Goal: Information Seeking & Learning: Learn about a topic

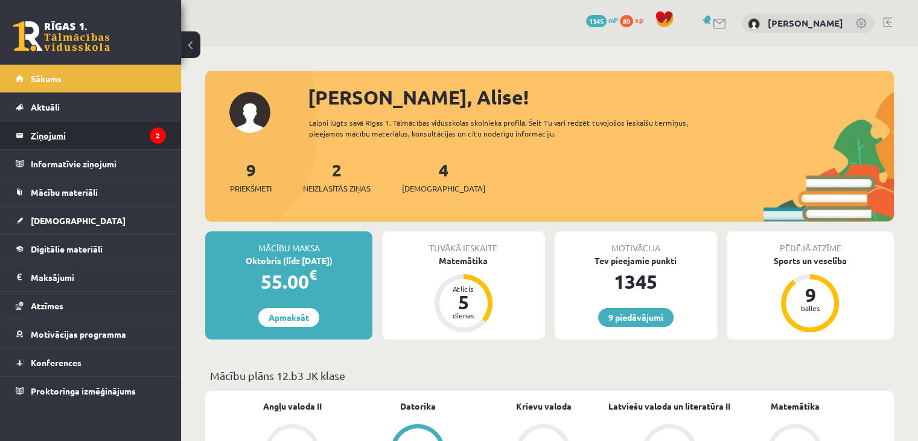
click at [75, 131] on legend "Ziņojumi 2" at bounding box center [98, 135] width 135 height 28
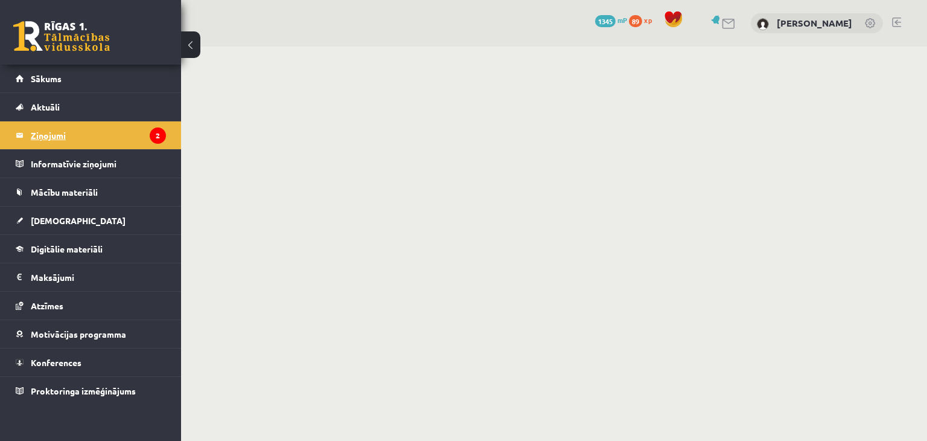
click at [75, 131] on legend "Ziņojumi 2" at bounding box center [98, 135] width 135 height 28
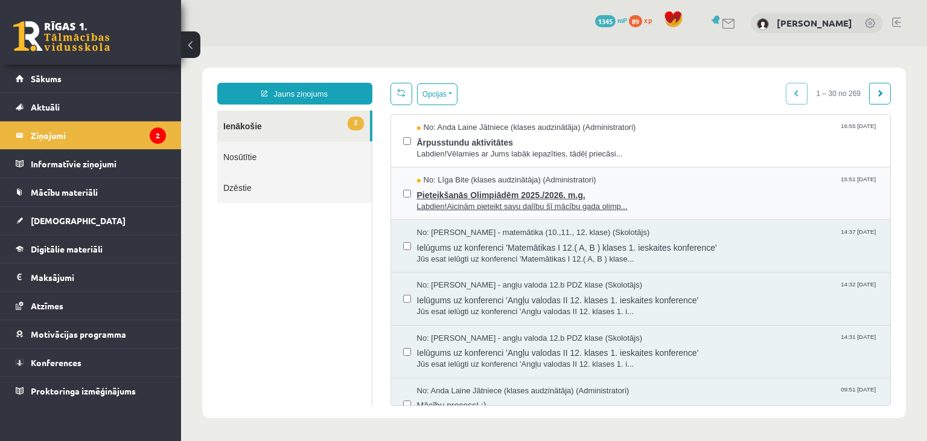
click at [422, 199] on span "Pieteikšanās Olimpiādēm 2025./2026. m.g." at bounding box center [648, 193] width 462 height 15
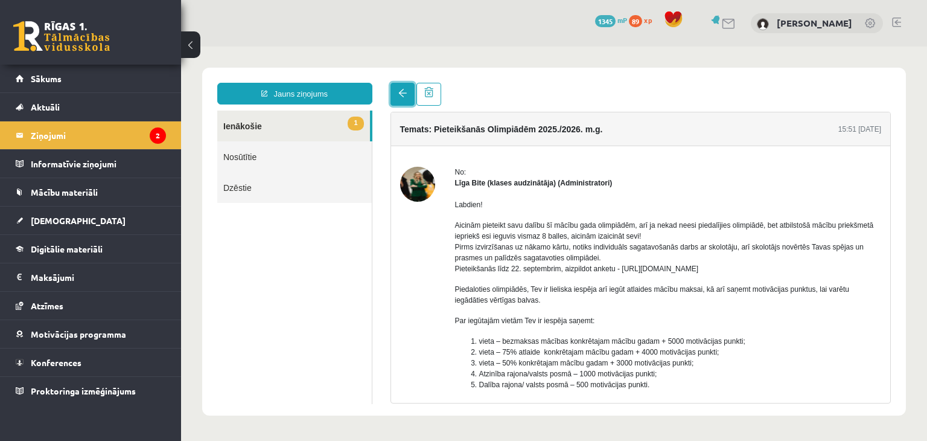
click at [406, 87] on link at bounding box center [402, 94] width 24 height 23
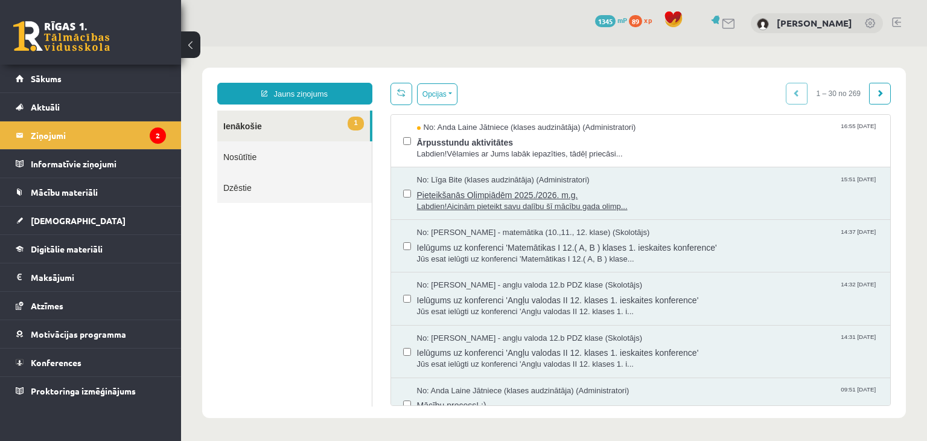
click at [418, 189] on span "Pieteikšanās Olimpiādēm 2025./2026. m.g." at bounding box center [648, 193] width 462 height 15
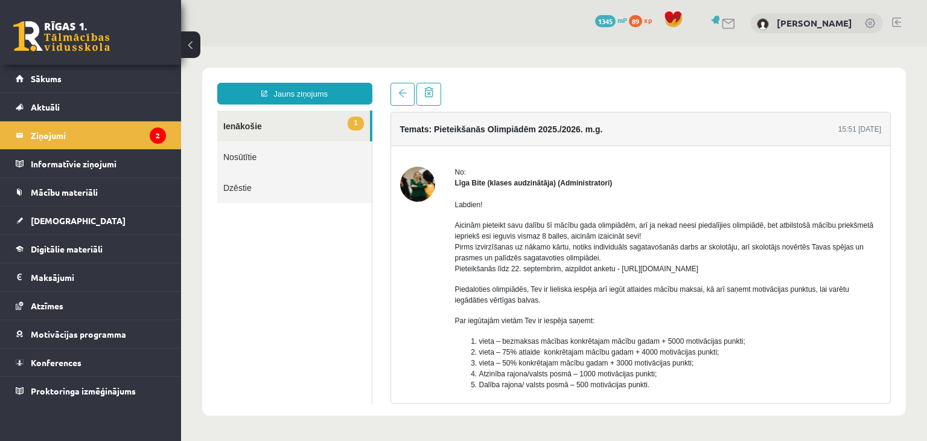
click at [465, 224] on p "Aicinām pieteikt savu dalību šī mācību gada olimpiādēm, arī ja nekad neesi pied…" at bounding box center [668, 247] width 427 height 54
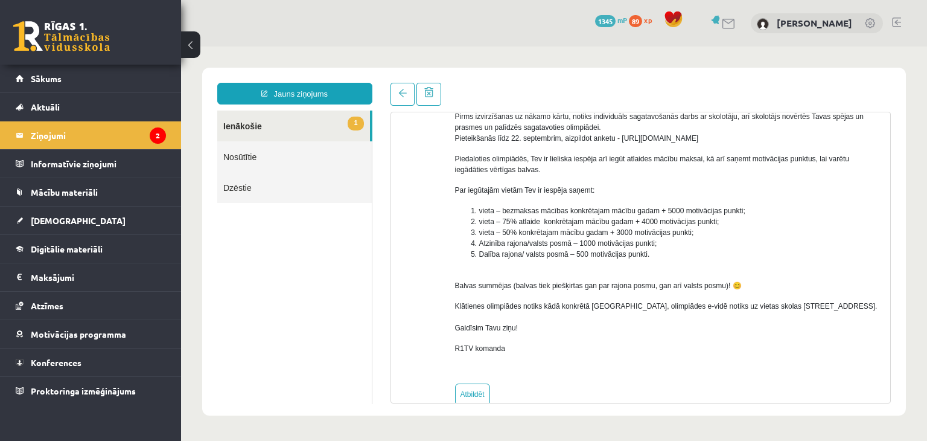
scroll to position [130, 0]
click at [390, 104] on link at bounding box center [402, 94] width 24 height 23
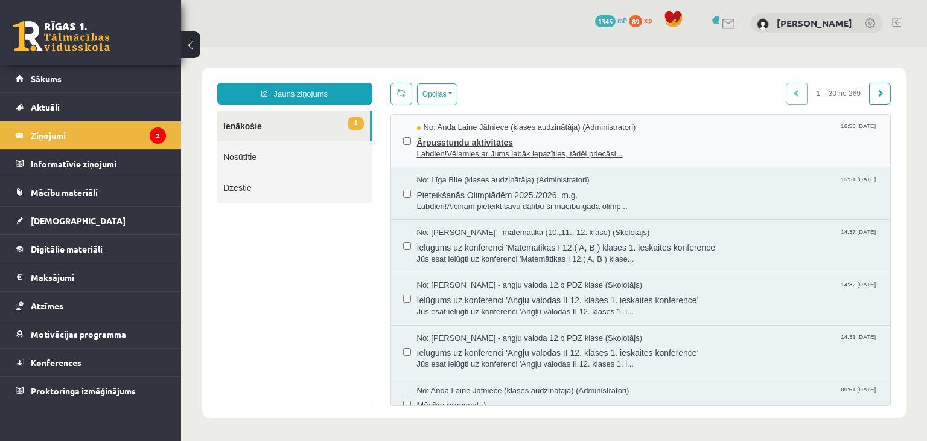
scroll to position [0, 0]
click at [436, 145] on span "Ārpusstundu aktivitātes" at bounding box center [648, 140] width 462 height 15
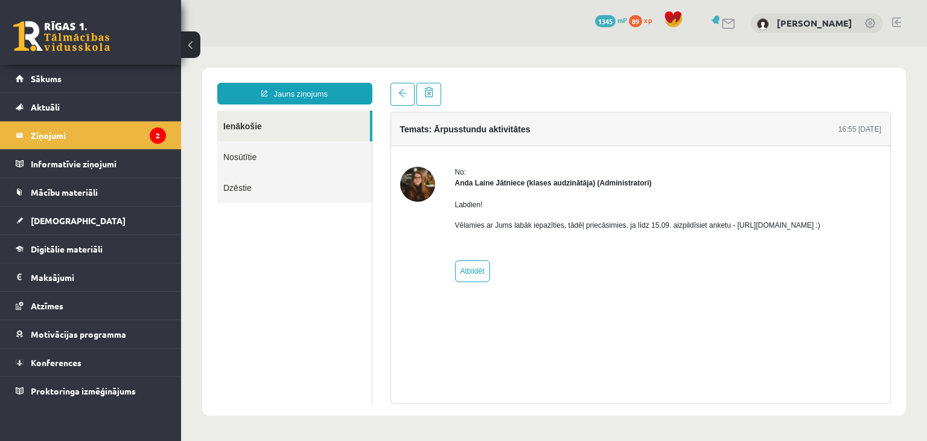
click at [750, 226] on p "Vēlamies ar Jums labāk iepazīties, tādēļ priecāsimies, ja līdz 15.09. aizpildīs…" at bounding box center [638, 225] width 366 height 11
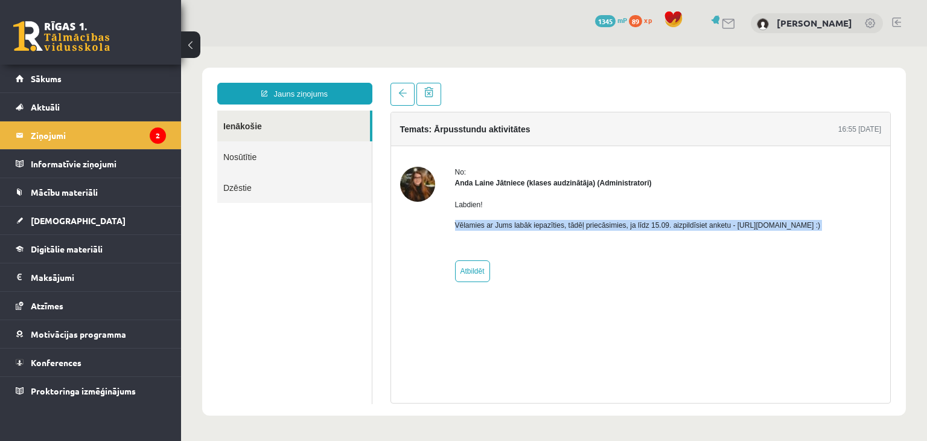
click at [750, 226] on p "Vēlamies ar Jums labāk iepazīties, tādēļ priecāsimies, ja līdz 15.09. aizpildīs…" at bounding box center [638, 225] width 366 height 11
click at [736, 237] on div "Labdien! Vēlamies ar Jums labāk iepazīties, tādēļ priecāsimies, ja līdz 15.09. …" at bounding box center [638, 219] width 366 height 63
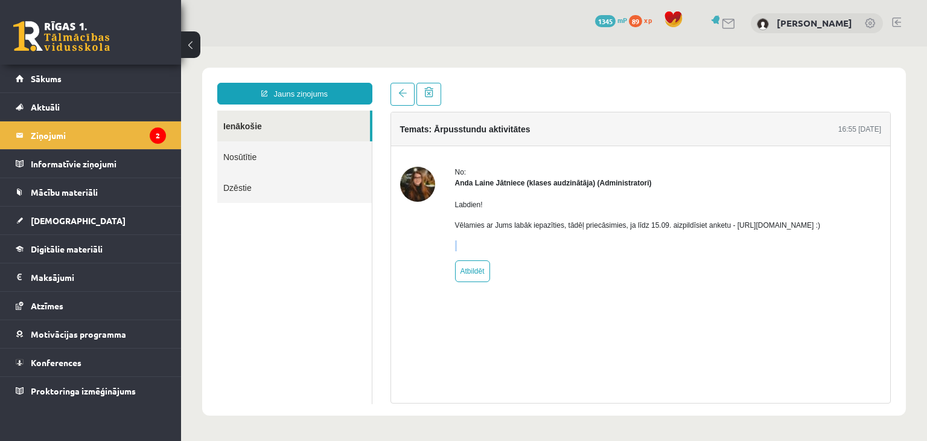
click at [736, 237] on div "Labdien! Vēlamies ar Jums labāk iepazīties, tādēļ priecāsimies, ja līdz 15.09. …" at bounding box center [638, 219] width 366 height 63
drag, startPoint x: 727, startPoint y: 225, endPoint x: 859, endPoint y: 223, distance: 132.8
click at [821, 223] on p "Vēlamies ar Jums labāk iepazīties, tādēļ priecāsimies, ja līdz 15.09. aizpildīs…" at bounding box center [638, 225] width 366 height 11
click at [104, 100] on link "Aktuāli" at bounding box center [91, 107] width 150 height 28
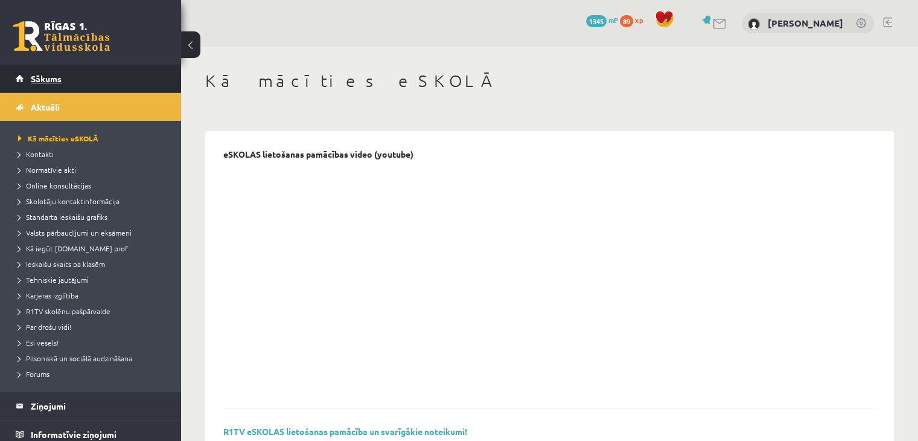
click at [98, 84] on link "Sākums" at bounding box center [91, 79] width 150 height 28
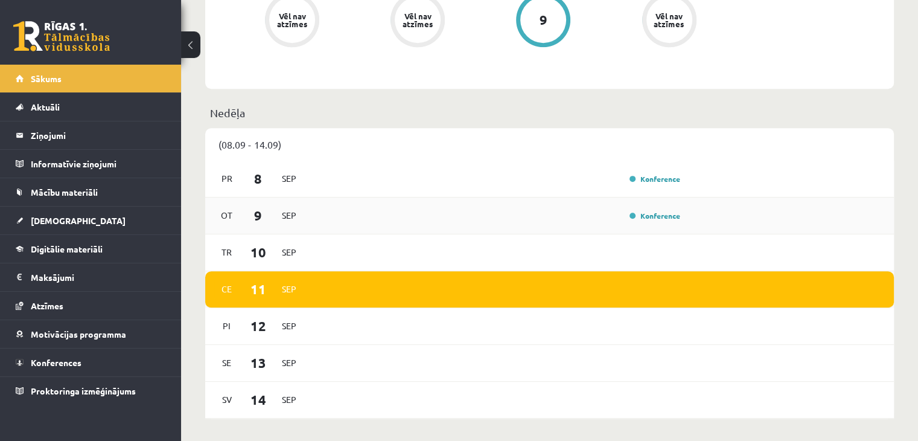
scroll to position [536, 0]
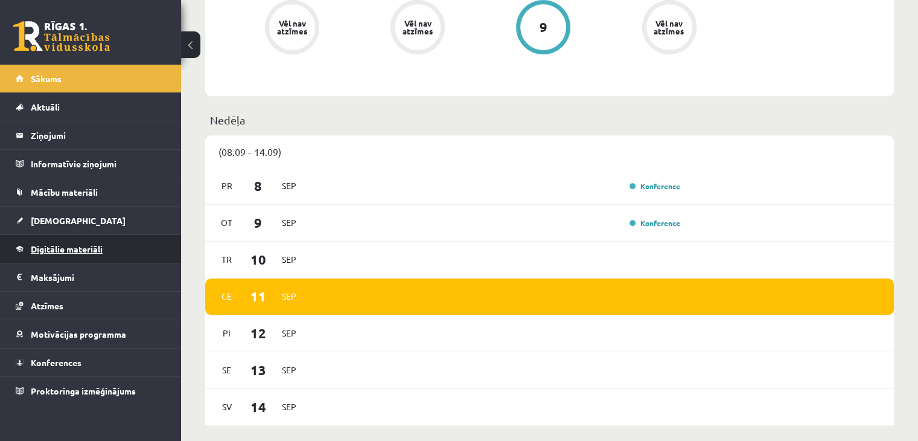
click at [69, 260] on link "Digitālie materiāli" at bounding box center [91, 249] width 150 height 28
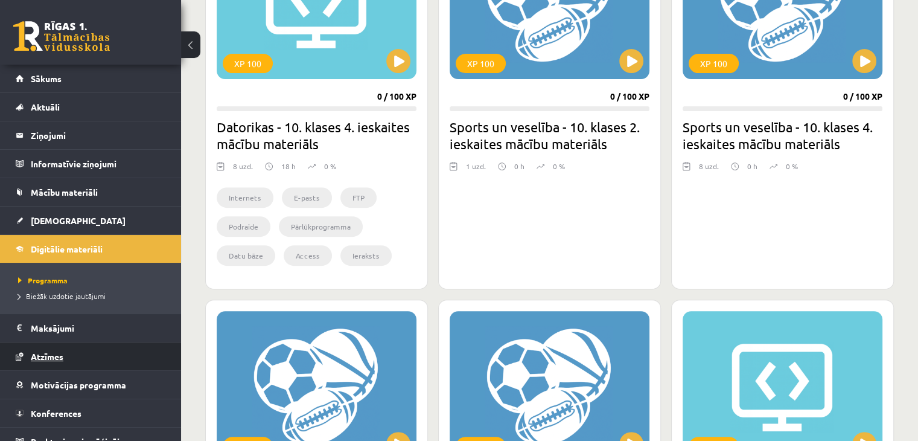
click at [25, 358] on link "Atzīmes" at bounding box center [91, 356] width 150 height 28
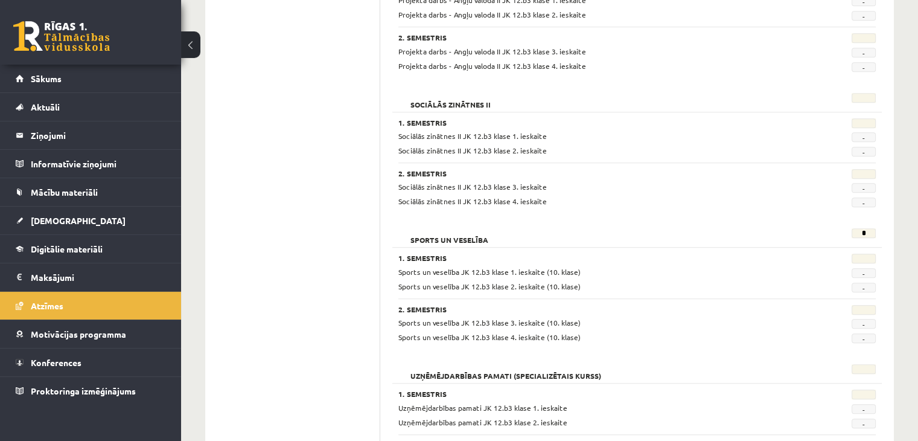
scroll to position [1007, 0]
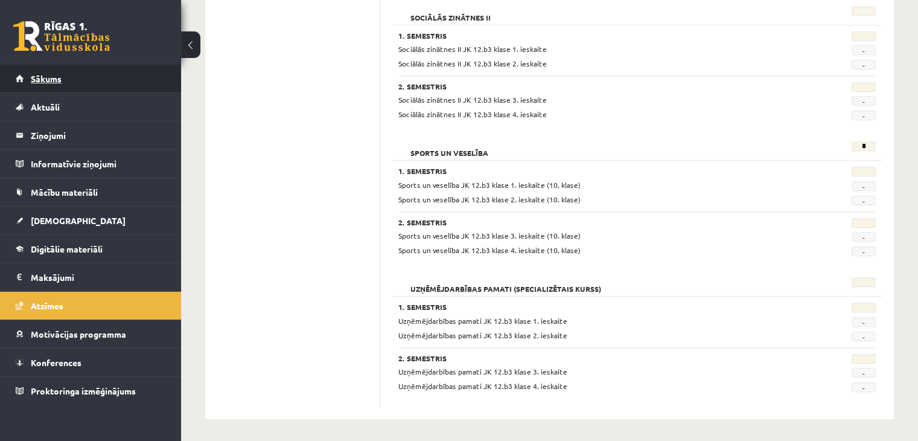
click at [40, 75] on span "Sākums" at bounding box center [46, 78] width 31 height 11
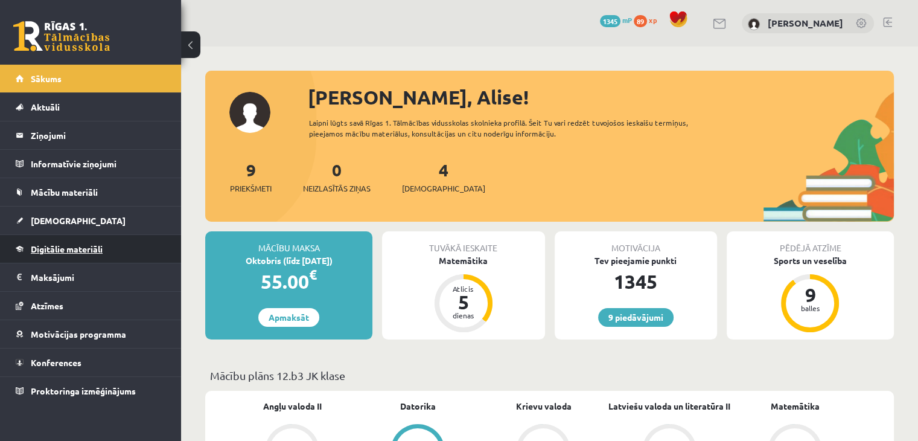
click at [135, 254] on link "Digitālie materiāli" at bounding box center [91, 249] width 150 height 28
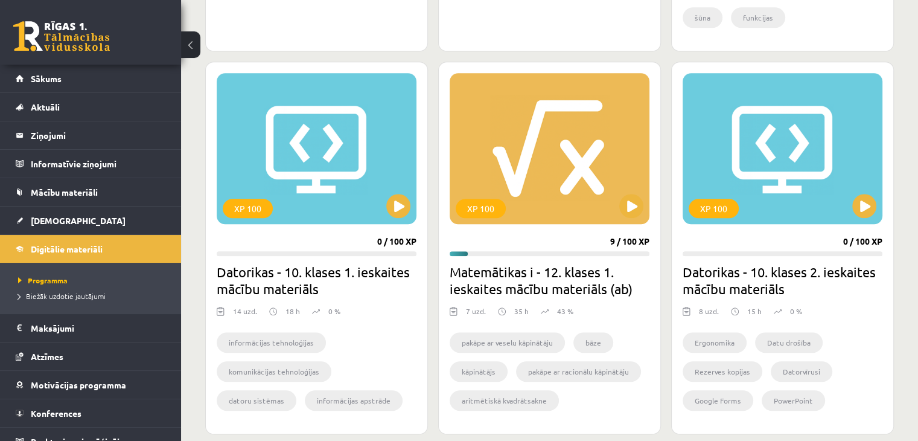
scroll to position [1055, 0]
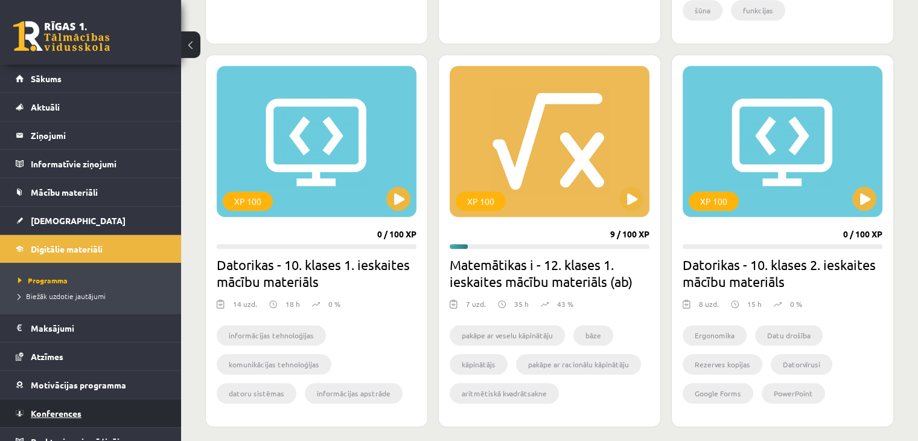
click at [52, 415] on span "Konferences" at bounding box center [56, 412] width 51 height 11
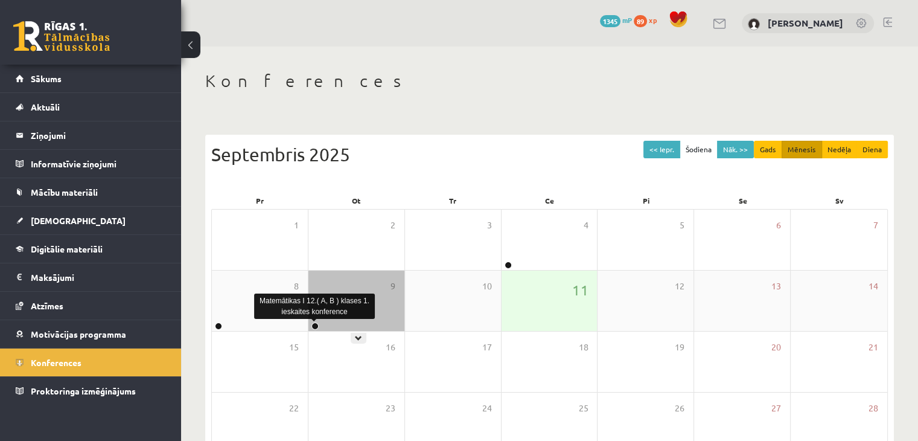
click at [316, 324] on link at bounding box center [314, 325] width 7 height 7
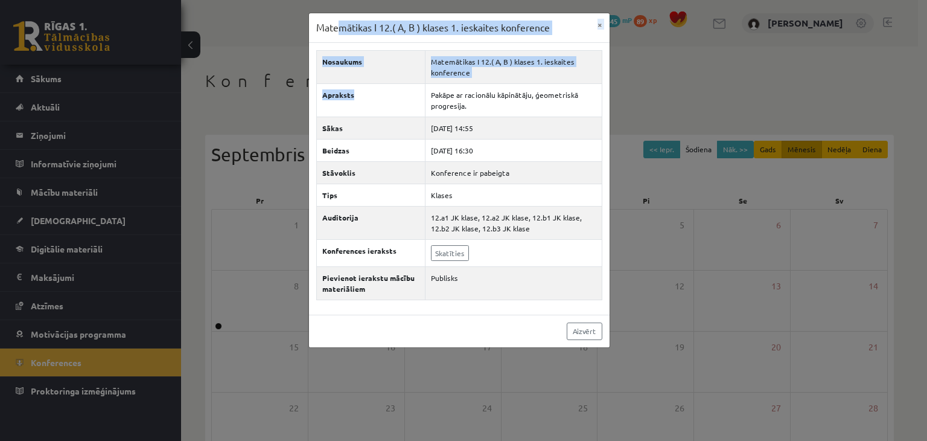
drag, startPoint x: 371, startPoint y: 83, endPoint x: 328, endPoint y: 21, distance: 74.7
click at [328, 21] on div "Matemātikas I 12.( A, B ) klases 1. ieskaites konference × Nosaukums Matemātika…" at bounding box center [459, 180] width 302 height 335
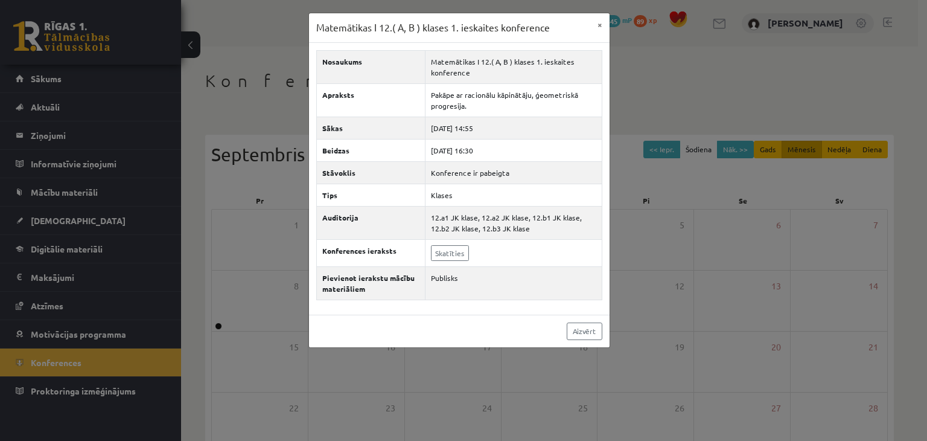
click at [334, 314] on div "Aizvērt" at bounding box center [459, 330] width 301 height 33
